Goal: Transaction & Acquisition: Download file/media

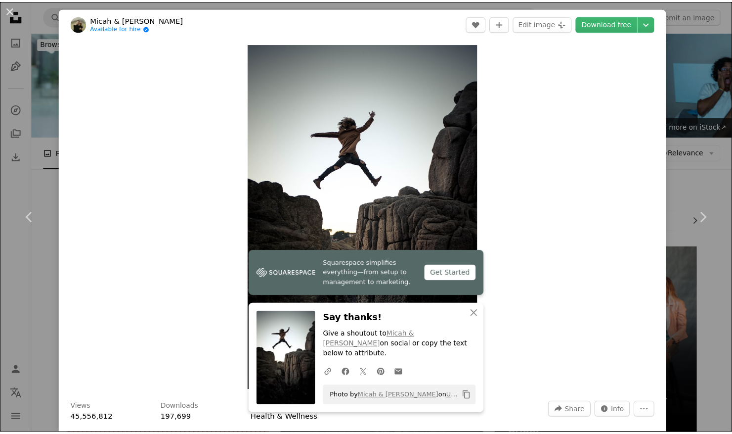
scroll to position [95, 0]
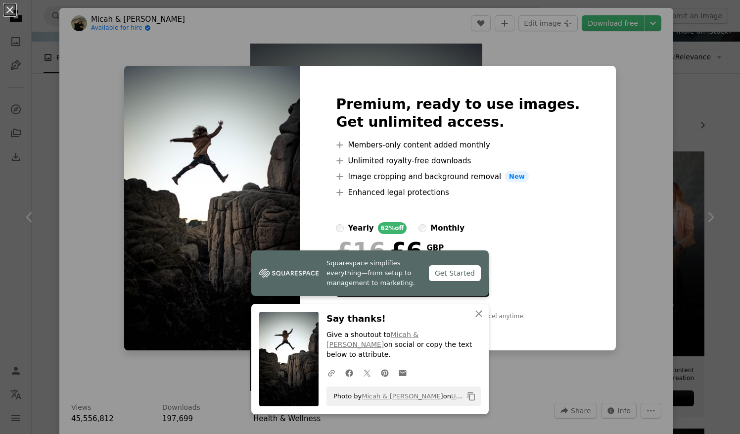
click at [589, 67] on div "Premium, ready to use images. Get unlimited access. A plus sign Members-only co…" at bounding box center [457, 208] width 315 height 285
click at [473, 319] on icon "An X shape" at bounding box center [479, 314] width 12 height 12
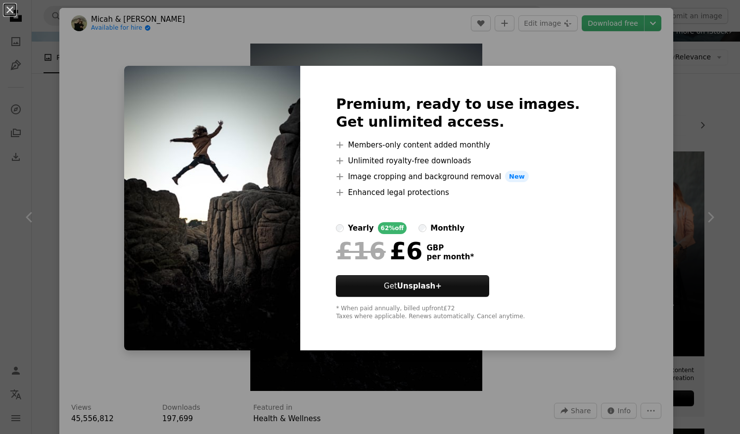
click at [610, 74] on div "An X shape Premium, ready to use images. Get unlimited access. A plus sign Memb…" at bounding box center [370, 217] width 740 height 434
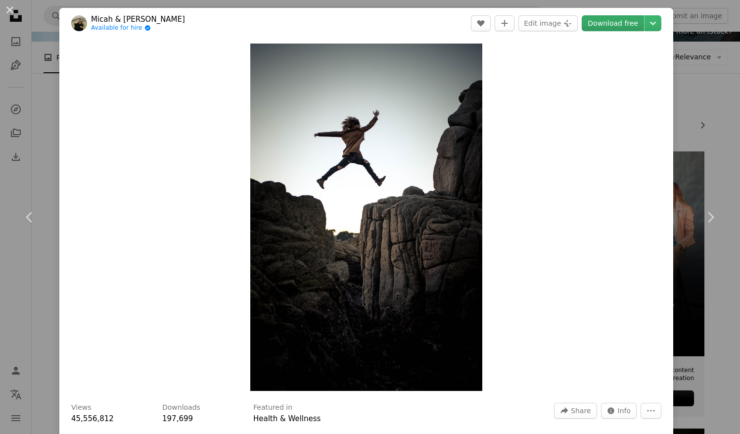
click at [614, 24] on link "Download free" at bounding box center [612, 23] width 62 height 16
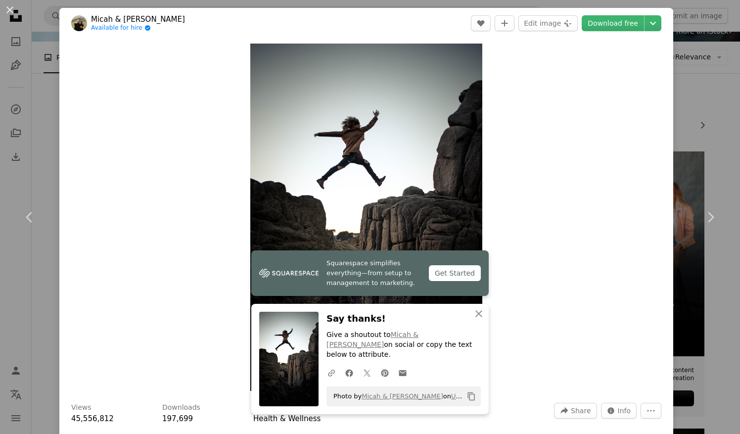
click at [688, 92] on div "An X shape Chevron left Chevron right Squarespace simplifies everything—from se…" at bounding box center [370, 217] width 740 height 434
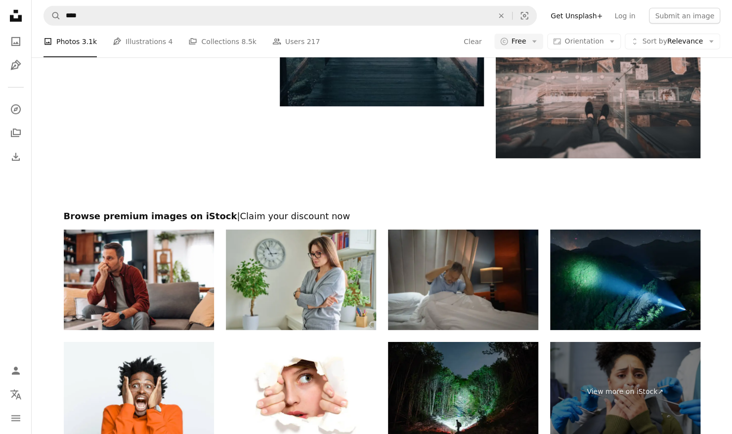
scroll to position [1983, 0]
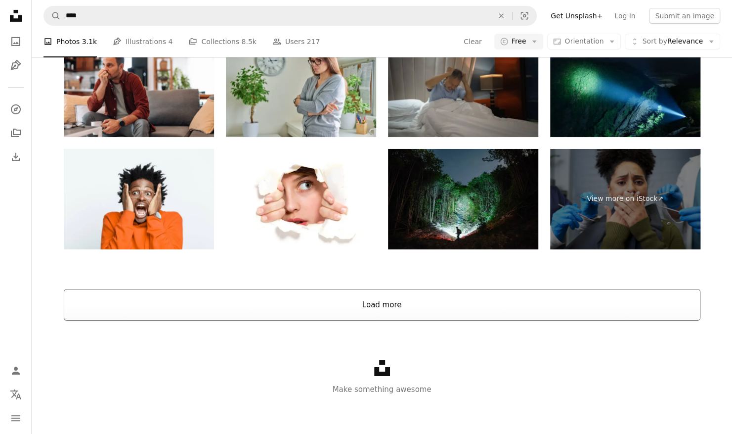
click at [316, 309] on button "Load more" at bounding box center [382, 305] width 637 height 32
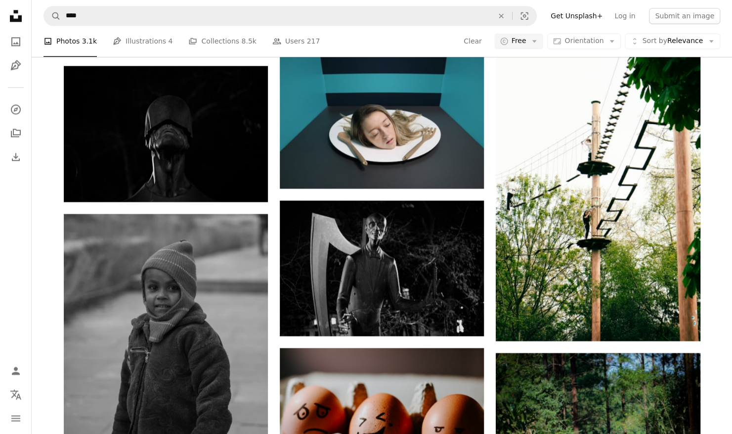
scroll to position [16188, 0]
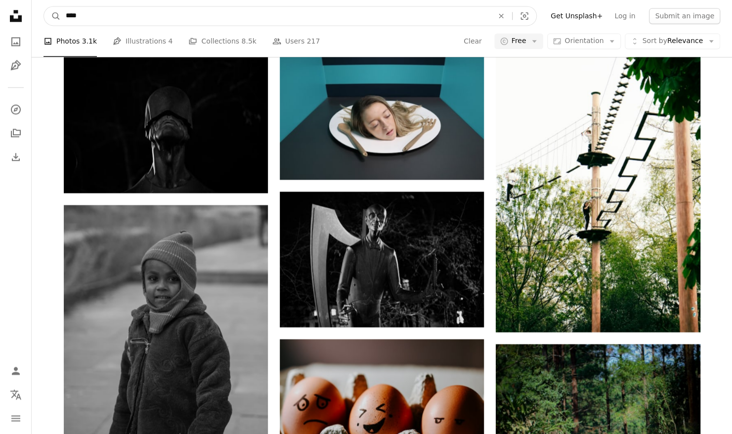
click at [104, 14] on input "****" at bounding box center [276, 15] width 430 height 19
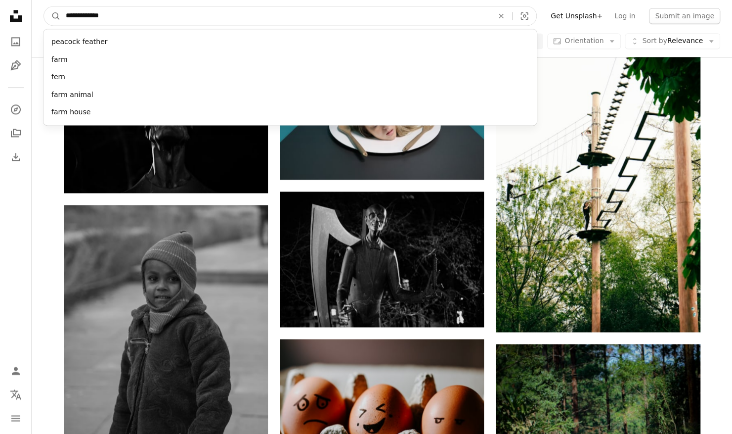
type input "**********"
click at [44, 6] on button "A magnifying glass" at bounding box center [52, 15] width 17 height 19
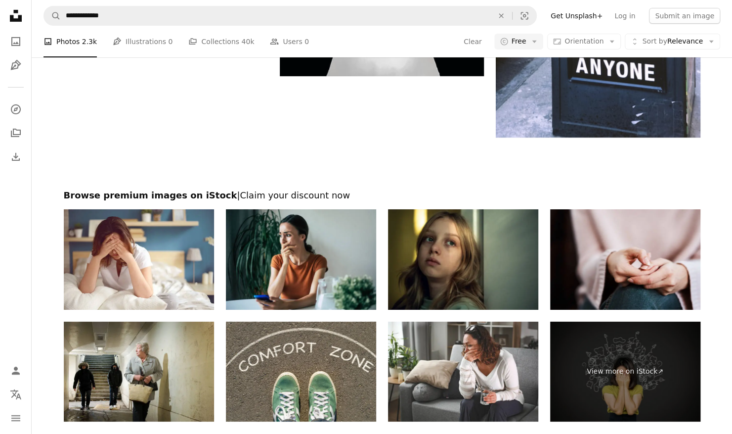
scroll to position [2129, 0]
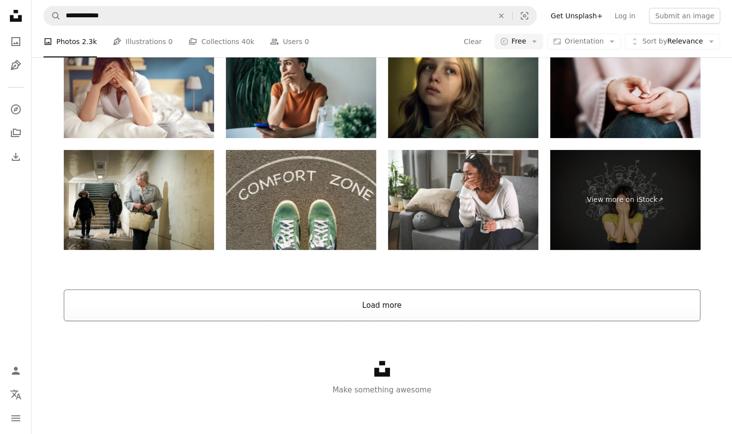
click at [273, 305] on button "Load more" at bounding box center [382, 305] width 637 height 32
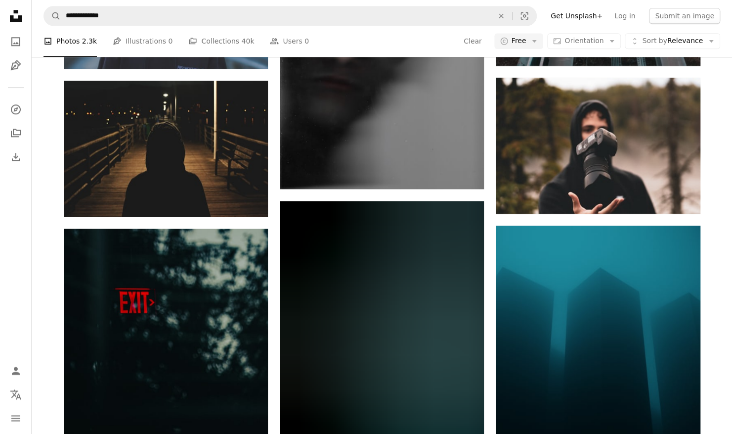
scroll to position [7362, 0]
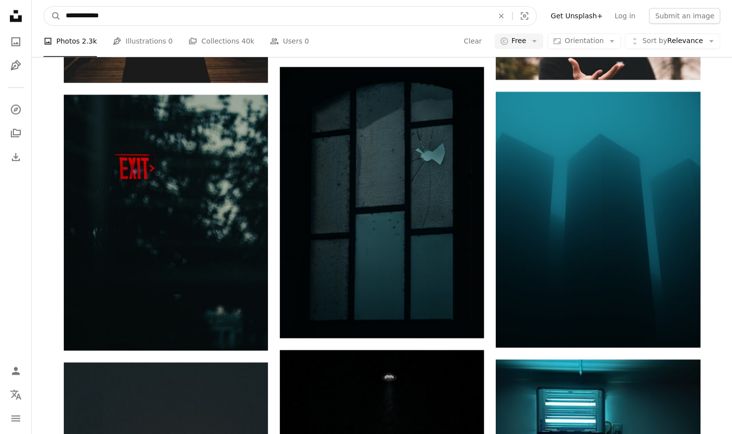
click at [275, 17] on input "**********" at bounding box center [276, 15] width 430 height 19
type input "*"
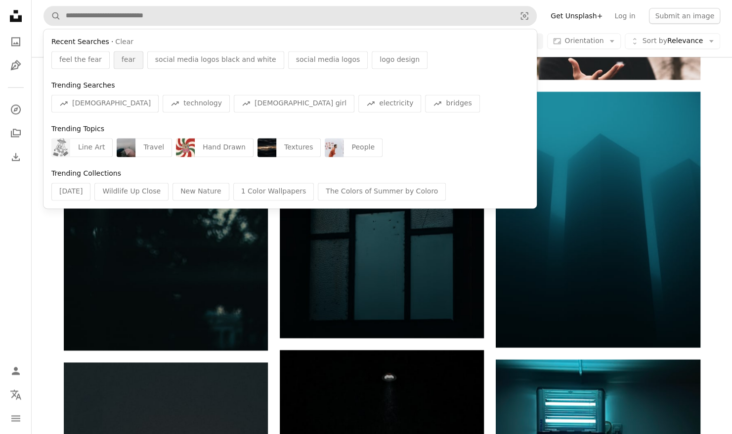
click at [122, 60] on span "fear" at bounding box center [129, 60] width 14 height 10
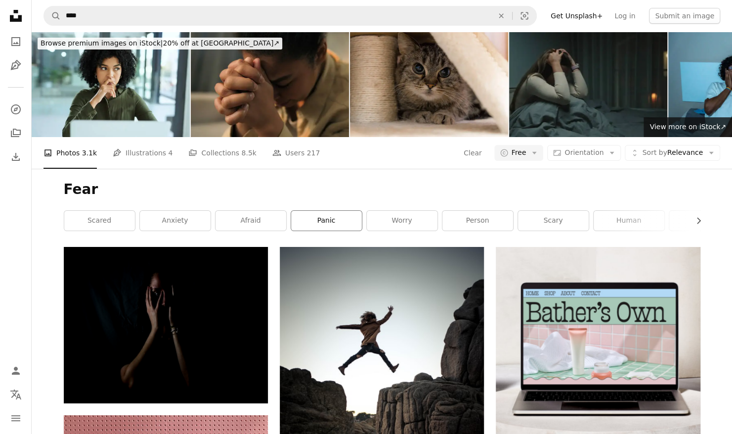
click at [310, 215] on link "panic" at bounding box center [326, 221] width 71 height 20
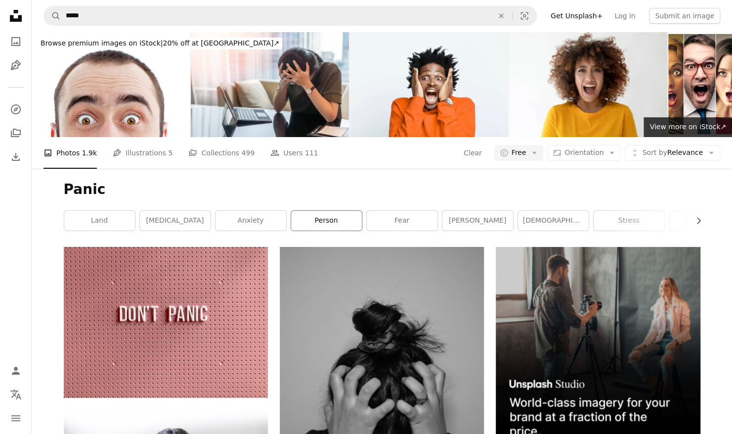
click at [335, 215] on link "person" at bounding box center [326, 221] width 71 height 20
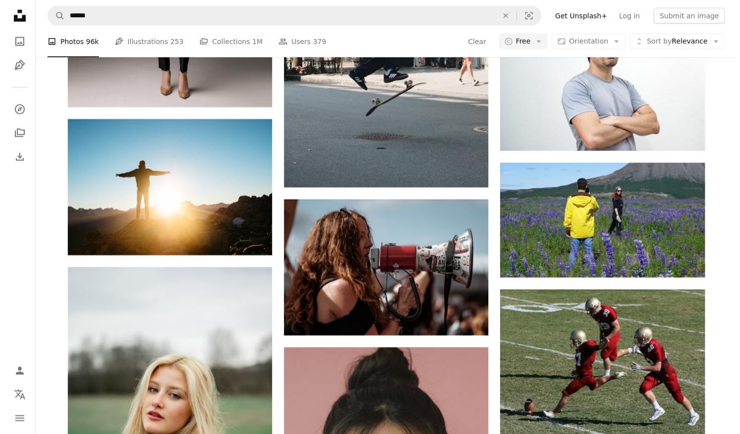
scroll to position [3632, 0]
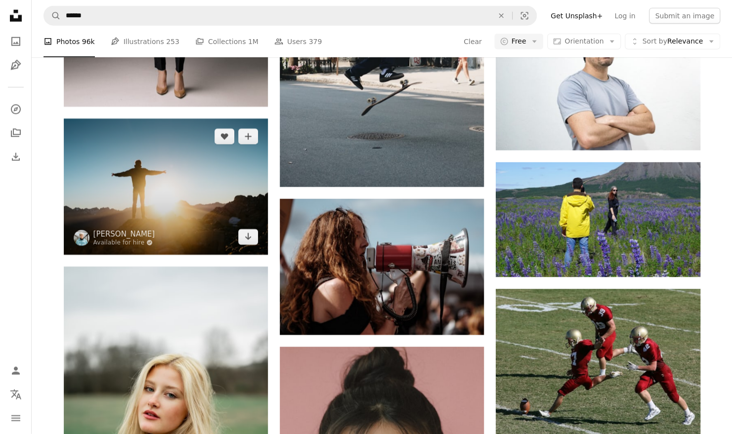
click at [170, 172] on img at bounding box center [166, 187] width 204 height 136
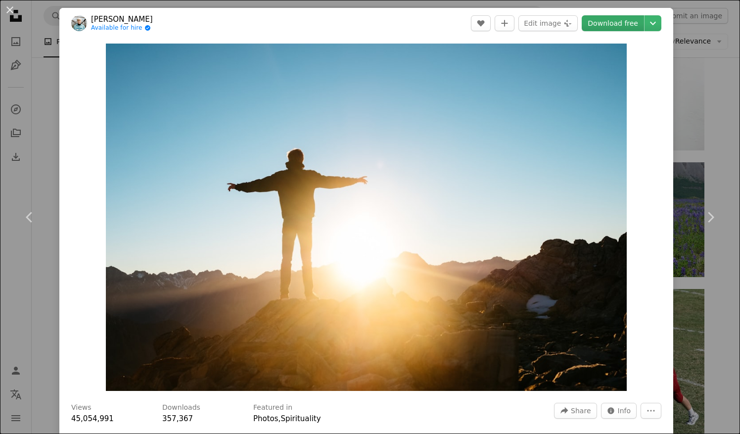
click at [609, 27] on link "Download free" at bounding box center [612, 23] width 62 height 16
